Goal: Information Seeking & Learning: Learn about a topic

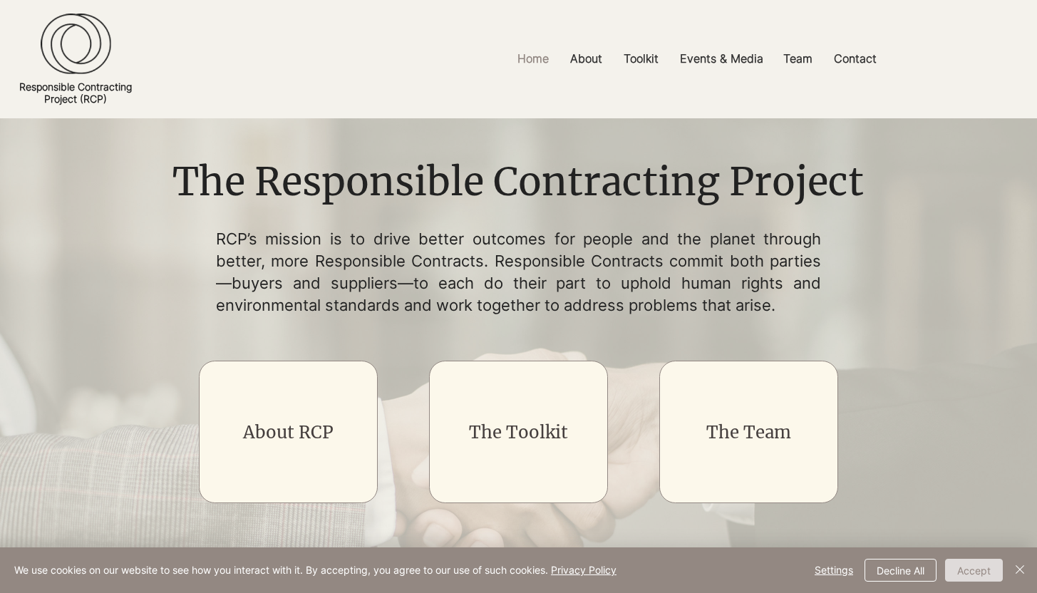
click at [965, 569] on button "Accept" at bounding box center [974, 570] width 58 height 23
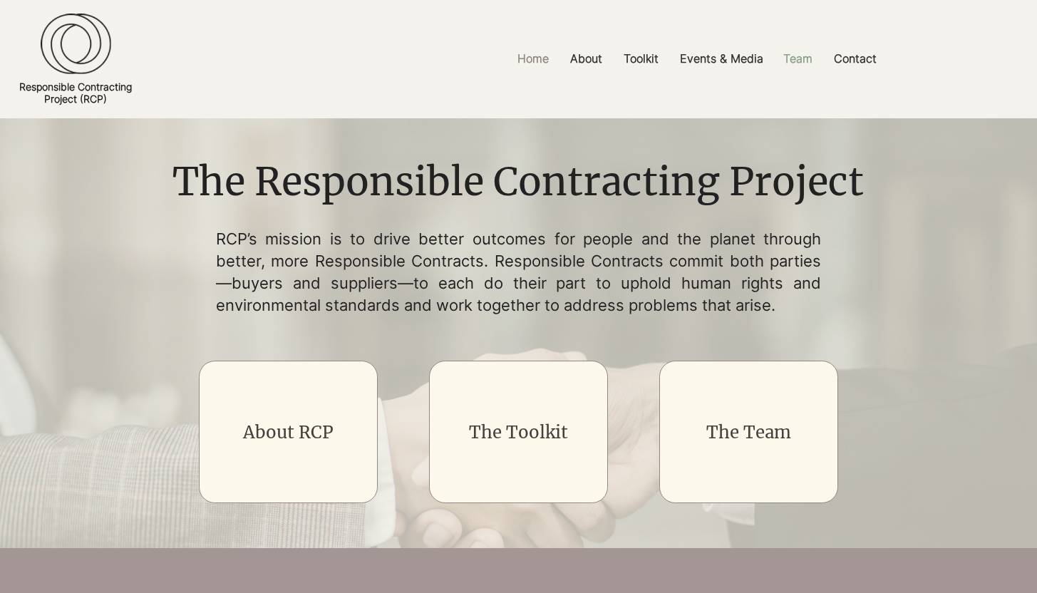
click at [793, 61] on p "Team" at bounding box center [797, 59] width 43 height 32
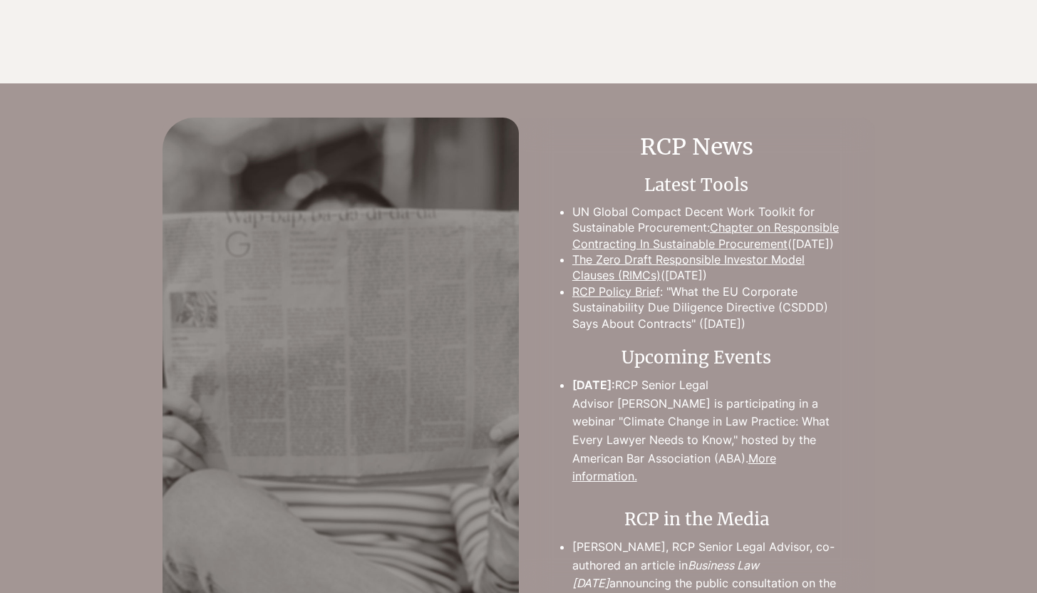
scroll to position [2783, 0]
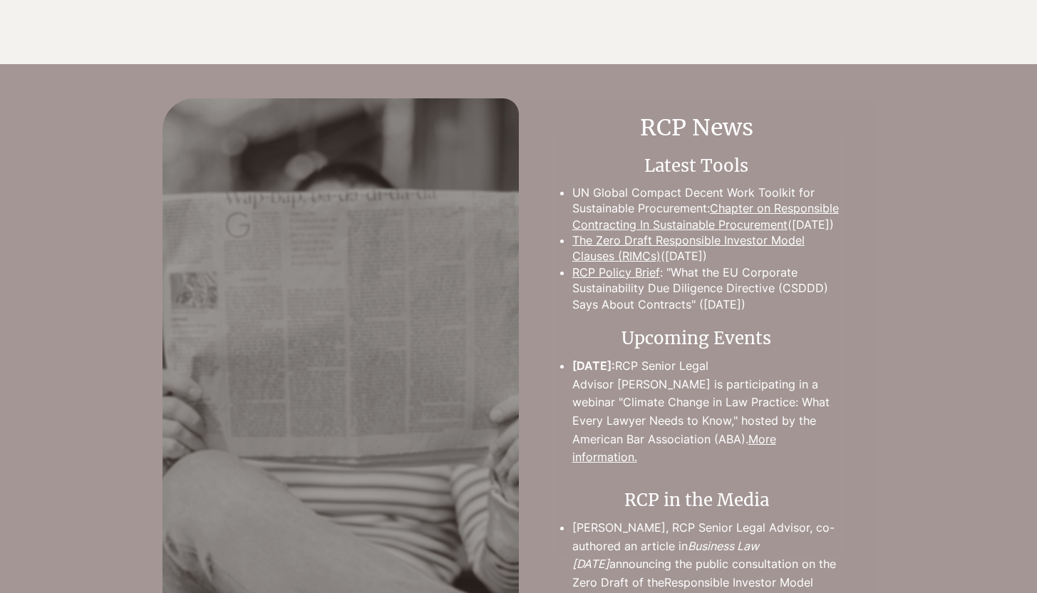
click at [730, 202] on link "Chapter on Responsible Contracting In Sustainable Procurement" at bounding box center [705, 216] width 267 height 30
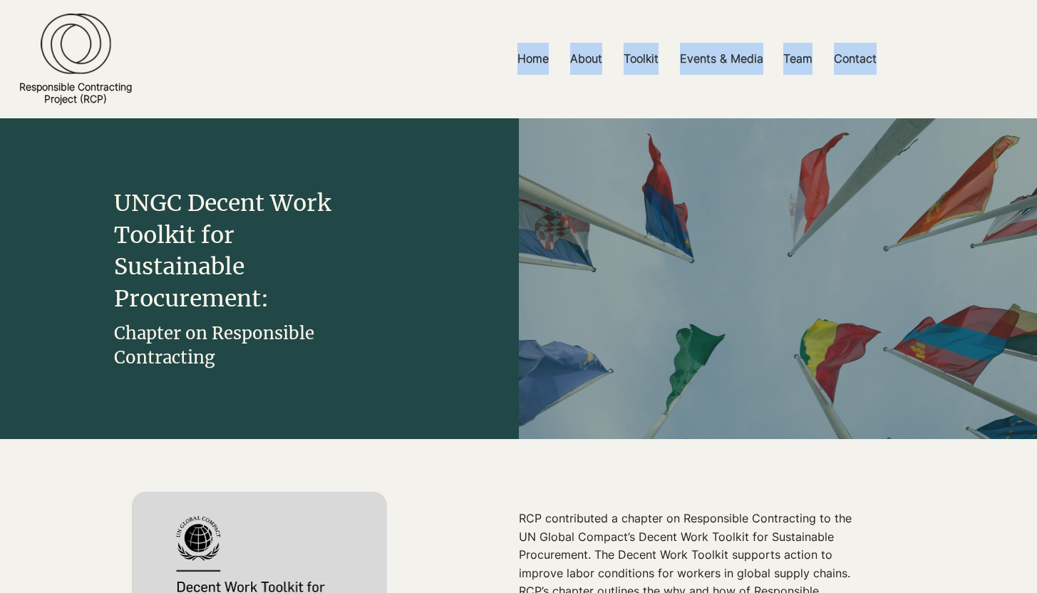
drag, startPoint x: 1036, startPoint y: 19, endPoint x: 1018, endPoint y: 62, distance: 47.0
click at [1018, 62] on section "Home About Core Principles Uptake FAQs Toolkit Model Clauses Explainers and Gui…" at bounding box center [518, 59] width 1037 height 118
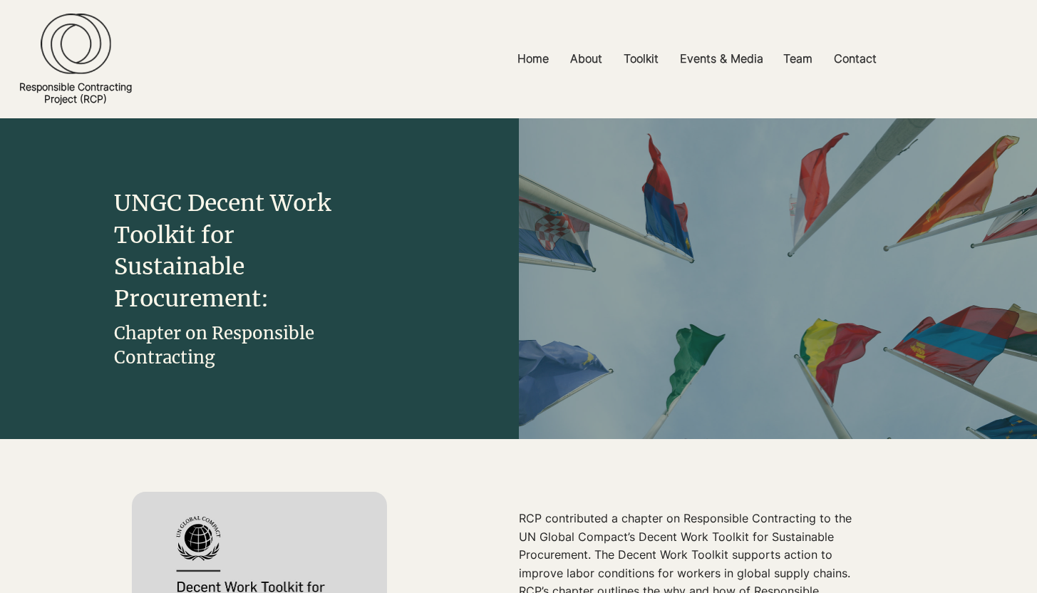
click at [1036, 37] on html "top of page Skip to Main Content Home About Core Principles Uptake FAQs Toolkit…" at bounding box center [518, 296] width 1037 height 593
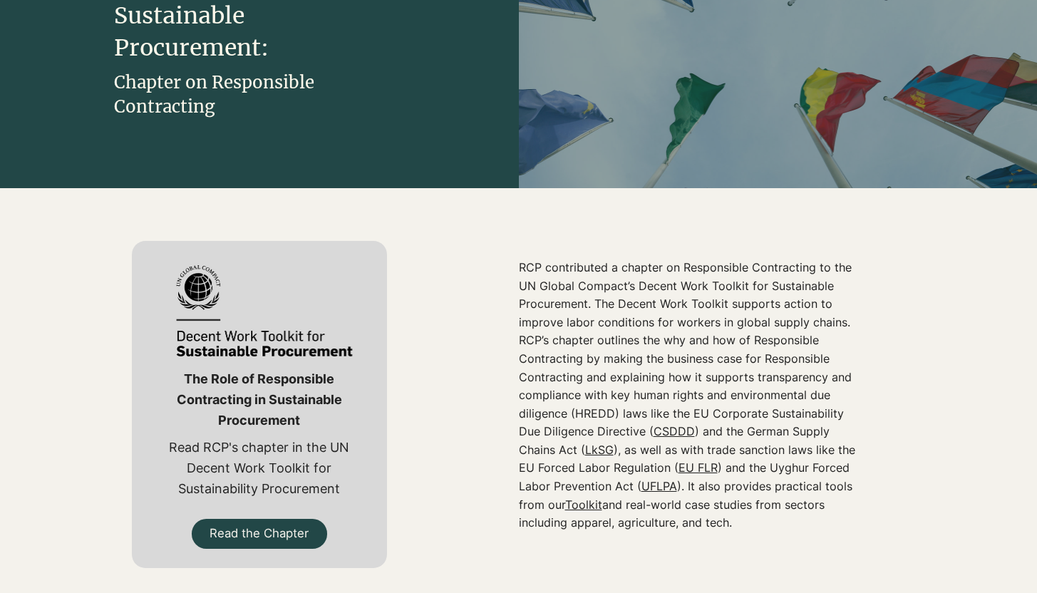
scroll to position [315, 0]
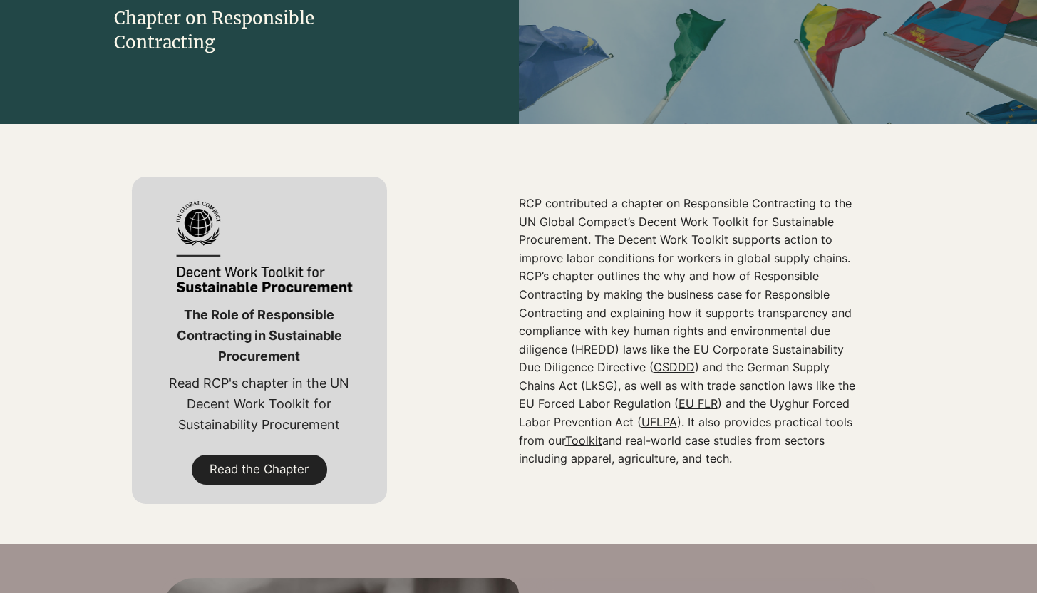
click at [279, 475] on span "Read the Chapter" at bounding box center [259, 469] width 99 height 16
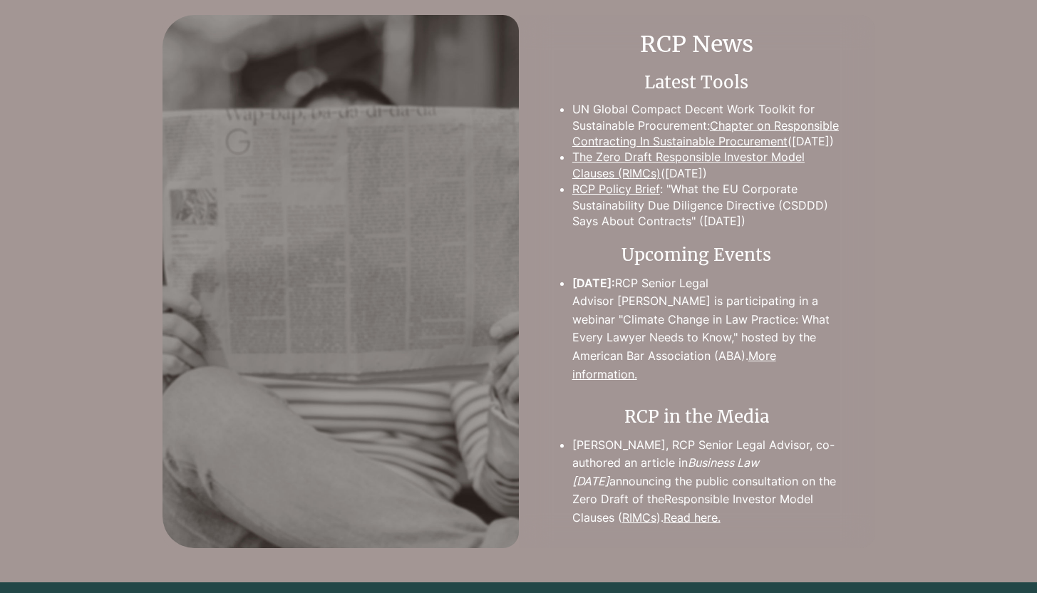
scroll to position [0, 0]
